Goal: Information Seeking & Learning: Learn about a topic

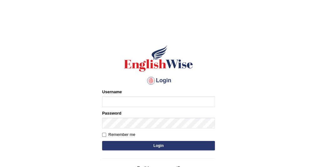
click at [157, 95] on div "Username" at bounding box center [158, 98] width 113 height 18
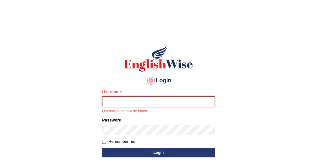
click at [147, 101] on input "Username" at bounding box center [158, 101] width 113 height 11
type input "oguzhan"
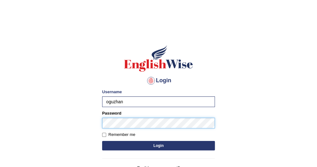
click at [102, 141] on button "Login" at bounding box center [158, 145] width 113 height 9
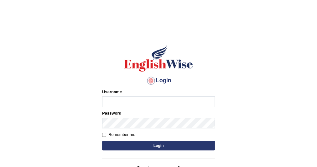
click at [146, 102] on input "Username" at bounding box center [158, 101] width 113 height 11
type input "oguzhan"
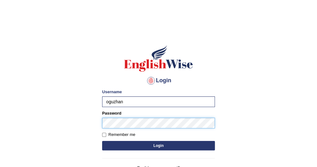
click at [102, 141] on button "Login" at bounding box center [158, 145] width 113 height 9
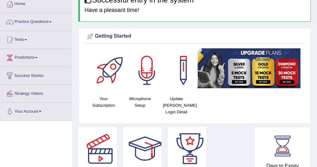
scroll to position [16, 0]
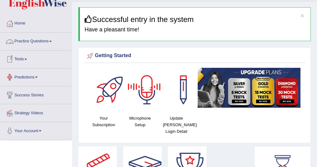
click at [34, 39] on link "Practice Questions" at bounding box center [36, 41] width 72 height 16
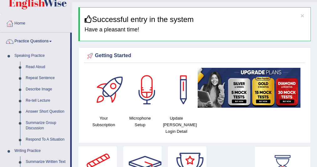
click at [36, 87] on link "Describe Image" at bounding box center [46, 89] width 47 height 11
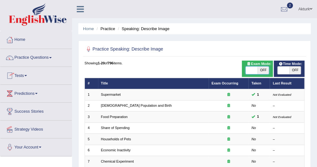
click at [254, 73] on span at bounding box center [252, 70] width 12 height 8
checkbox input "true"
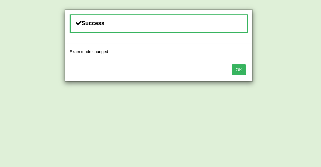
click at [241, 69] on button "OK" at bounding box center [239, 69] width 14 height 11
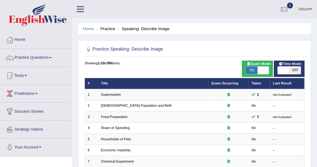
click at [298, 72] on span "OFF" at bounding box center [296, 70] width 12 height 8
checkbox input "true"
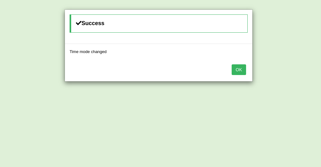
click at [237, 67] on button "OK" at bounding box center [239, 69] width 14 height 11
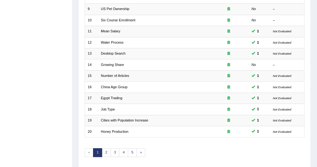
scroll to position [192, 0]
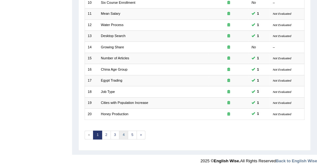
click at [120, 133] on link "4" at bounding box center [123, 134] width 9 height 9
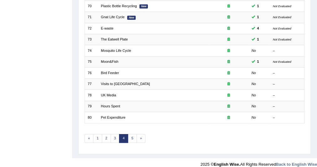
scroll to position [192, 0]
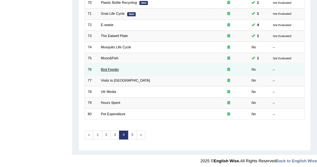
click at [112, 67] on link "Bird Feeder" at bounding box center [110, 69] width 18 height 4
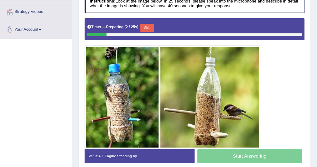
scroll to position [118, 0]
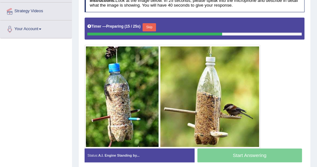
click at [150, 26] on button "Skip" at bounding box center [149, 27] width 13 height 8
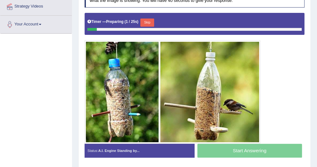
click at [148, 22] on button "Skip" at bounding box center [146, 23] width 13 height 8
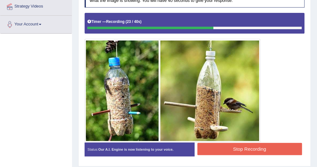
click at [233, 146] on button "Stop Recording" at bounding box center [250, 149] width 105 height 12
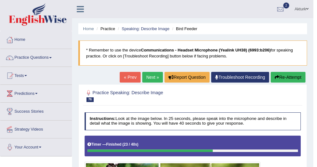
click at [145, 76] on link "Next »" at bounding box center [152, 77] width 21 height 11
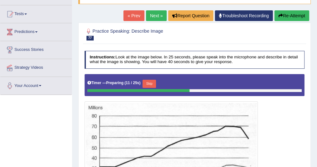
scroll to position [61, 0]
click at [147, 82] on button "Skip" at bounding box center [149, 84] width 13 height 8
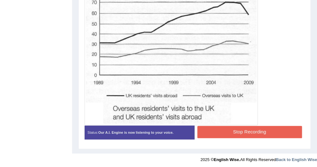
scroll to position [184, 0]
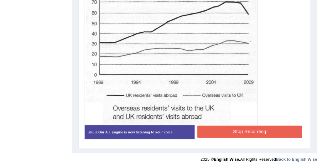
click at [238, 135] on button "Stop Recording" at bounding box center [250, 131] width 105 height 12
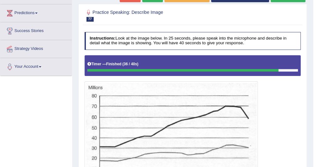
scroll to position [54, 0]
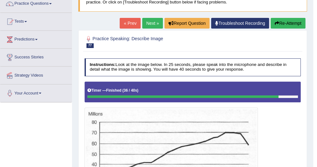
click at [146, 24] on link "Next »" at bounding box center [152, 23] width 21 height 11
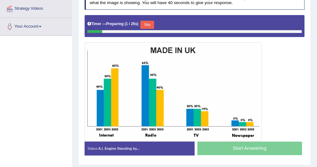
scroll to position [120, 0]
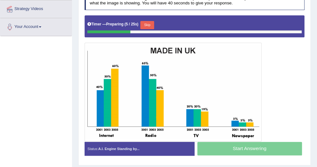
click at [150, 24] on button "Skip" at bounding box center [146, 25] width 13 height 8
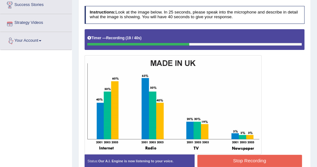
scroll to position [107, 0]
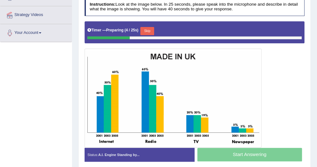
scroll to position [114, 0]
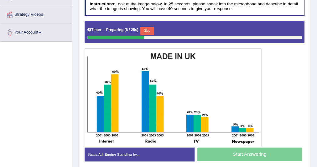
click at [151, 28] on button "Skip" at bounding box center [146, 31] width 13 height 8
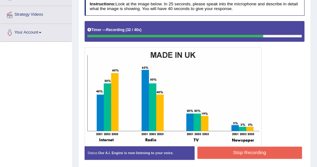
click at [259, 153] on button "Stop Recording" at bounding box center [250, 152] width 105 height 12
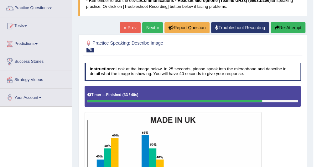
scroll to position [49, 0]
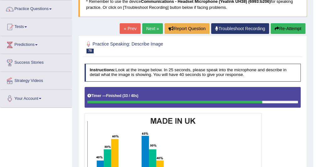
click at [144, 27] on link "Next »" at bounding box center [152, 28] width 21 height 11
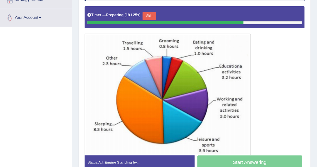
scroll to position [130, 0]
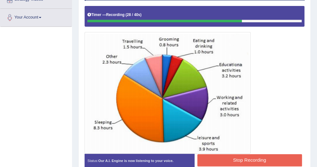
click at [246, 159] on button "Stop Recording" at bounding box center [250, 160] width 105 height 12
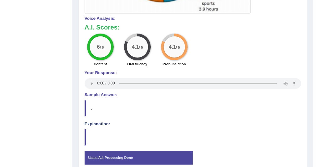
scroll to position [270, 0]
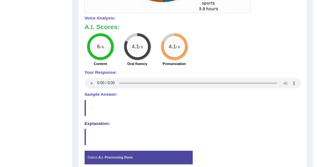
click at [234, 107] on blockquote "." at bounding box center [193, 108] width 217 height 16
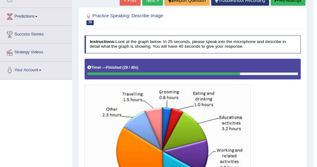
scroll to position [50, 0]
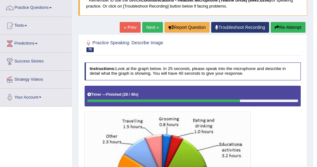
click at [151, 28] on link "Next »" at bounding box center [152, 27] width 21 height 11
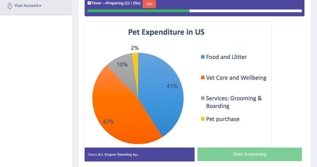
scroll to position [141, 0]
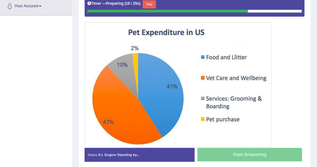
click at [150, 4] on button "Skip" at bounding box center [149, 4] width 13 height 8
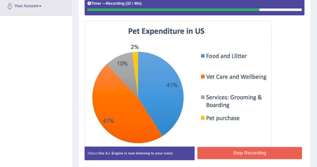
click at [226, 147] on button "Stop Recording" at bounding box center [250, 153] width 105 height 12
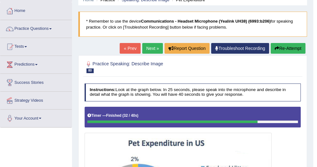
scroll to position [0, 0]
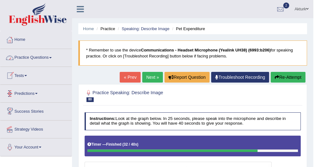
click at [46, 55] on link "Practice Questions" at bounding box center [36, 57] width 72 height 16
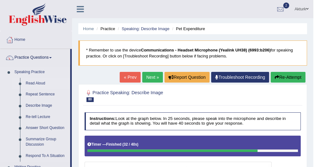
click at [38, 82] on link "Read Aloud" at bounding box center [46, 83] width 47 height 11
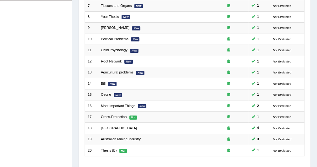
scroll to position [192, 0]
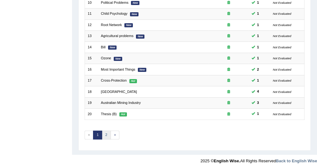
click at [104, 130] on link "2" at bounding box center [106, 134] width 9 height 9
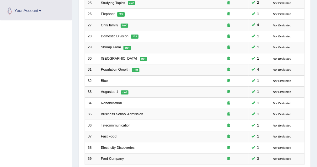
scroll to position [181, 0]
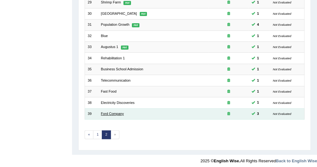
click at [114, 112] on link "Ford Company" at bounding box center [112, 114] width 23 height 4
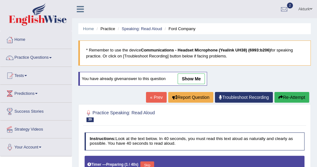
click at [196, 76] on link "show me" at bounding box center [191, 78] width 27 height 11
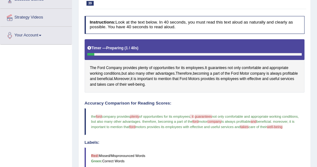
scroll to position [113, 0]
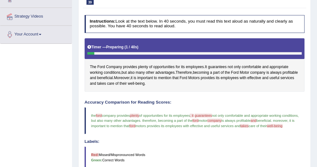
click at [119, 140] on div "Accuracy Comparison for Reading Scores: the ford fourth company provides plenty…" at bounding box center [195, 143] width 220 height 86
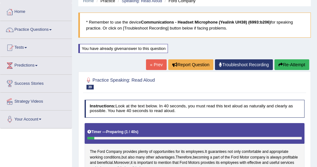
scroll to position [0, 0]
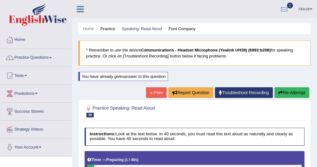
click at [284, 89] on button "Re-Attempt" at bounding box center [292, 92] width 35 height 11
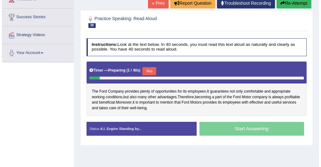
scroll to position [94, 0]
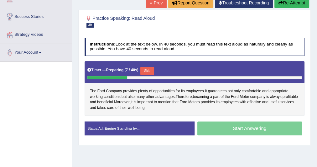
click at [151, 67] on button "Skip" at bounding box center [146, 71] width 13 height 8
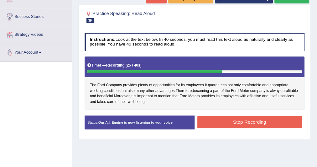
click at [231, 119] on button "Stop Recording" at bounding box center [250, 122] width 105 height 12
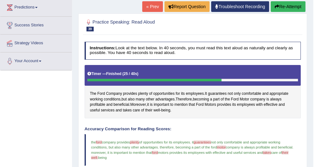
scroll to position [85, 0]
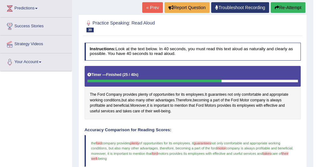
click at [285, 9] on button "Re-Attempt" at bounding box center [288, 7] width 35 height 11
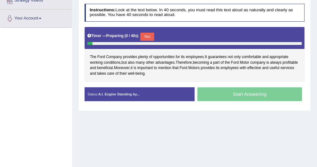
scroll to position [133, 0]
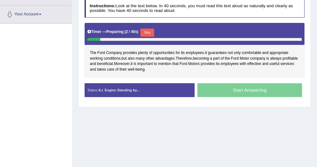
click at [151, 30] on button "Skip" at bounding box center [146, 33] width 13 height 8
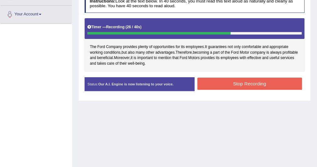
click at [233, 80] on button "Stop Recording" at bounding box center [250, 83] width 105 height 12
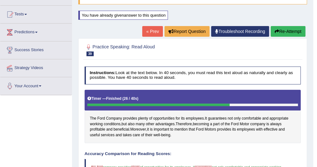
scroll to position [55, 0]
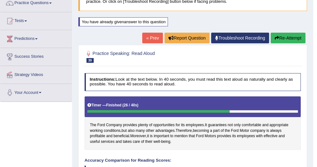
click at [140, 35] on div "Home Practice Speaking: Read Aloud Ford Company * Remember to use the device Co…" at bounding box center [192, 161] width 241 height 432
click at [145, 37] on link "« Prev" at bounding box center [152, 38] width 21 height 11
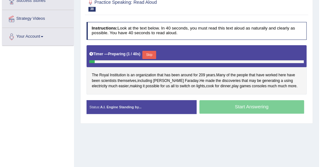
scroll to position [111, 0]
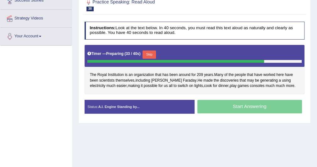
click at [151, 53] on button "Skip" at bounding box center [149, 54] width 13 height 8
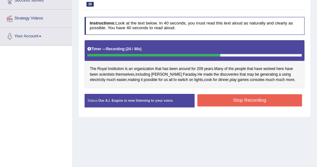
click at [231, 101] on button "Stop Recording" at bounding box center [250, 100] width 105 height 12
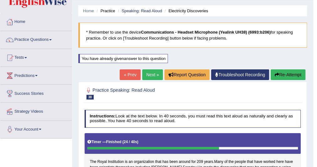
scroll to position [0, 0]
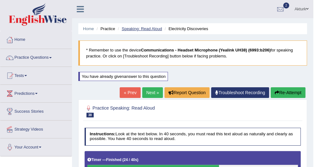
click at [135, 28] on link "Speaking: Read Aloud" at bounding box center [142, 28] width 40 height 5
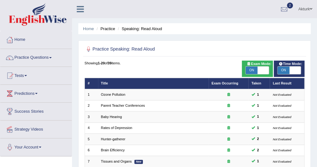
click at [257, 70] on span "ON" at bounding box center [252, 70] width 12 height 8
checkbox input "false"
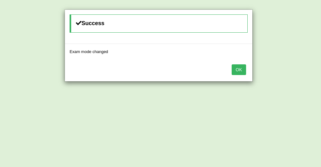
click at [247, 70] on div "OK" at bounding box center [159, 70] width 188 height 22
click at [241, 68] on button "OK" at bounding box center [239, 69] width 14 height 11
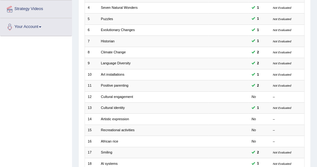
scroll to position [192, 0]
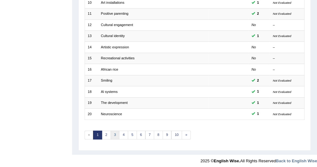
click at [113, 133] on link "3" at bounding box center [115, 134] width 9 height 9
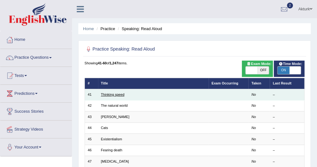
click at [115, 94] on link "Thinking speed" at bounding box center [113, 95] width 24 height 4
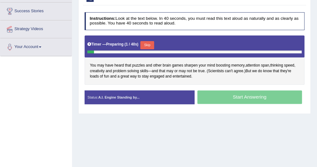
scroll to position [100, 0]
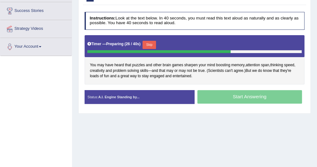
click at [235, 94] on div "Start Answering" at bounding box center [250, 97] width 110 height 15
click at [149, 44] on button "Skip" at bounding box center [149, 45] width 13 height 8
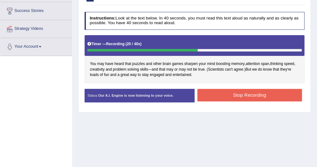
click at [262, 95] on button "Stop Recording" at bounding box center [250, 95] width 105 height 12
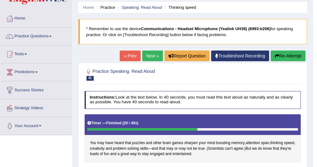
scroll to position [0, 0]
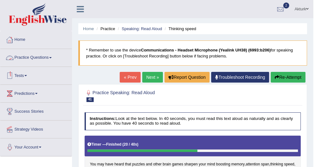
click at [43, 56] on link "Practice Questions" at bounding box center [36, 57] width 72 height 16
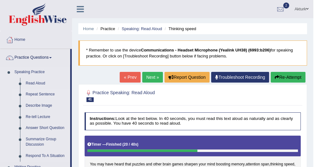
click at [38, 92] on link "Repeat Sentence" at bounding box center [46, 94] width 47 height 11
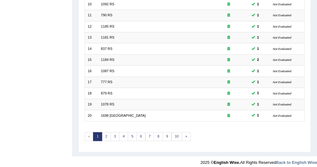
scroll to position [192, 0]
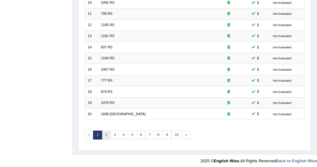
click at [106, 133] on link "2" at bounding box center [106, 134] width 9 height 9
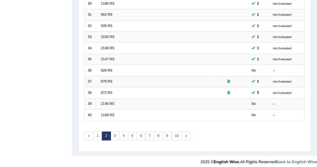
scroll to position [192, 0]
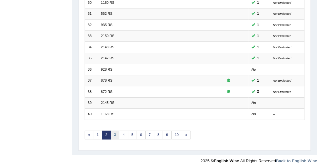
click at [114, 132] on link "3" at bounding box center [115, 134] width 9 height 9
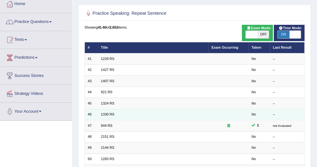
scroll to position [26, 0]
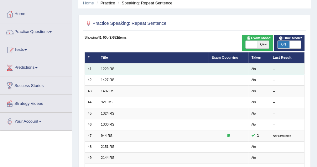
click at [106, 66] on td "1229 RS" at bounding box center [153, 68] width 111 height 11
click at [109, 67] on link "1229 RS" at bounding box center [107, 69] width 13 height 4
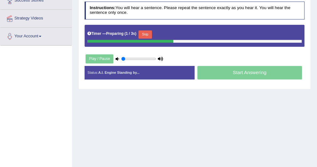
scroll to position [113, 0]
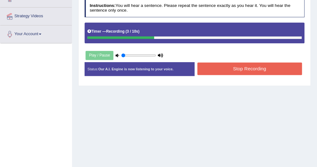
click at [248, 70] on button "Stop Recording" at bounding box center [250, 68] width 105 height 12
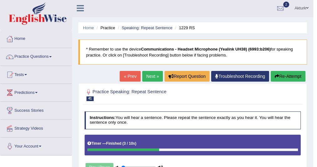
scroll to position [0, 0]
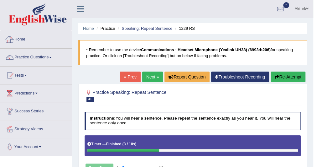
click at [21, 37] on link "Home" at bounding box center [36, 39] width 72 height 16
